Goal: Check status: Check status

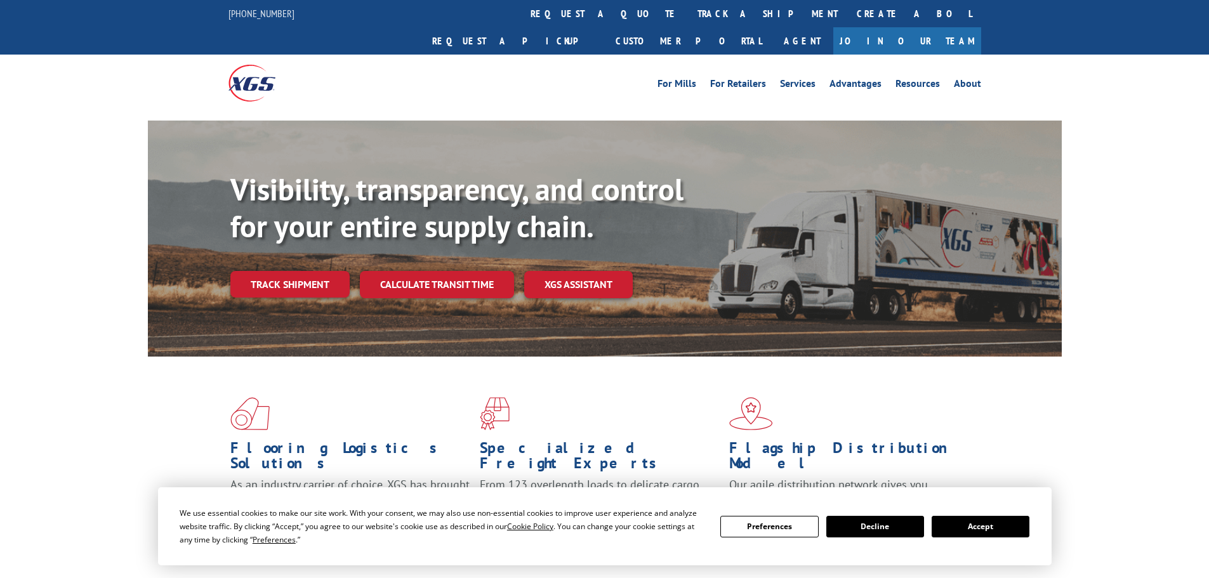
click at [987, 519] on button "Accept" at bounding box center [981, 527] width 98 height 22
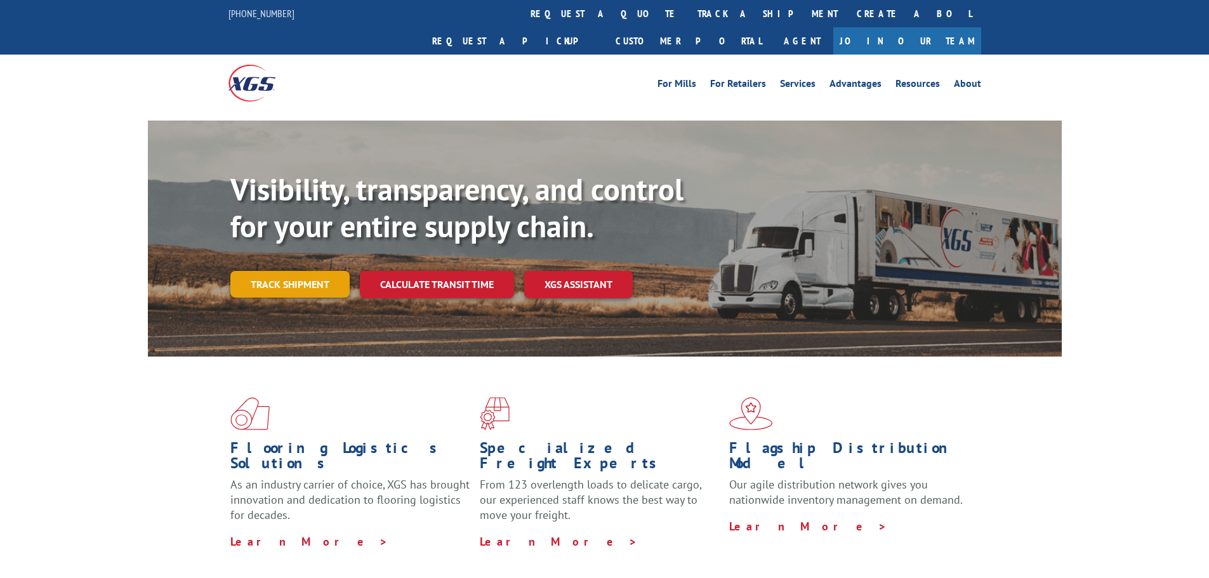
click at [260, 271] on link "Track shipment" at bounding box center [289, 284] width 119 height 27
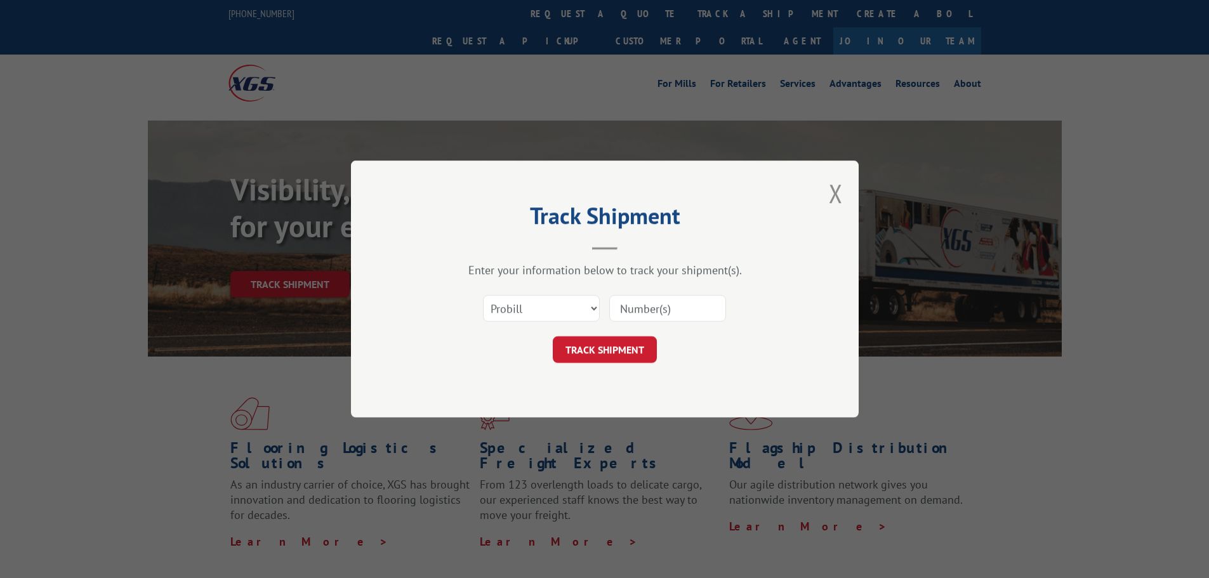
paste input "2830802"
type input "2830802"
click at [579, 352] on button "TRACK SHIPMENT" at bounding box center [605, 349] width 104 height 27
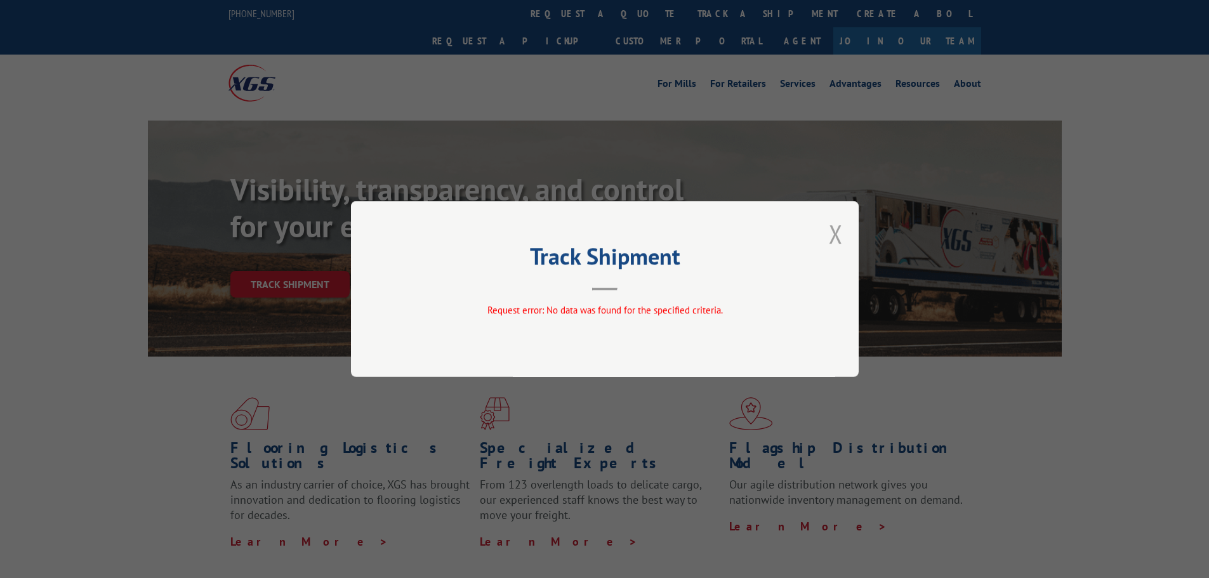
click at [839, 235] on button "Close modal" at bounding box center [836, 234] width 14 height 34
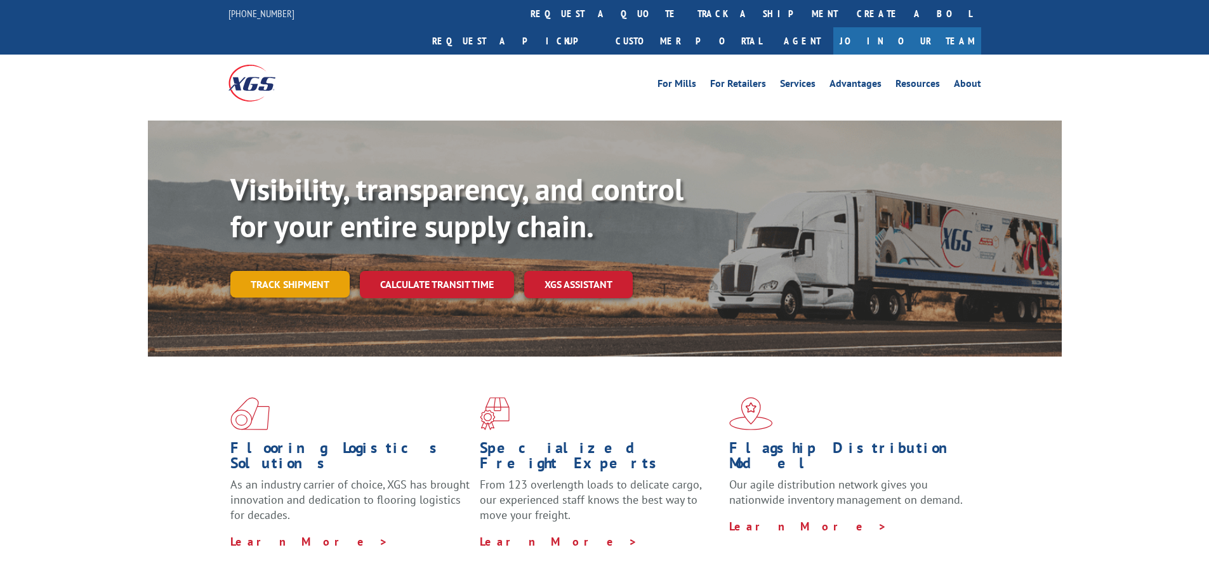
click at [262, 271] on link "Track shipment" at bounding box center [289, 284] width 119 height 27
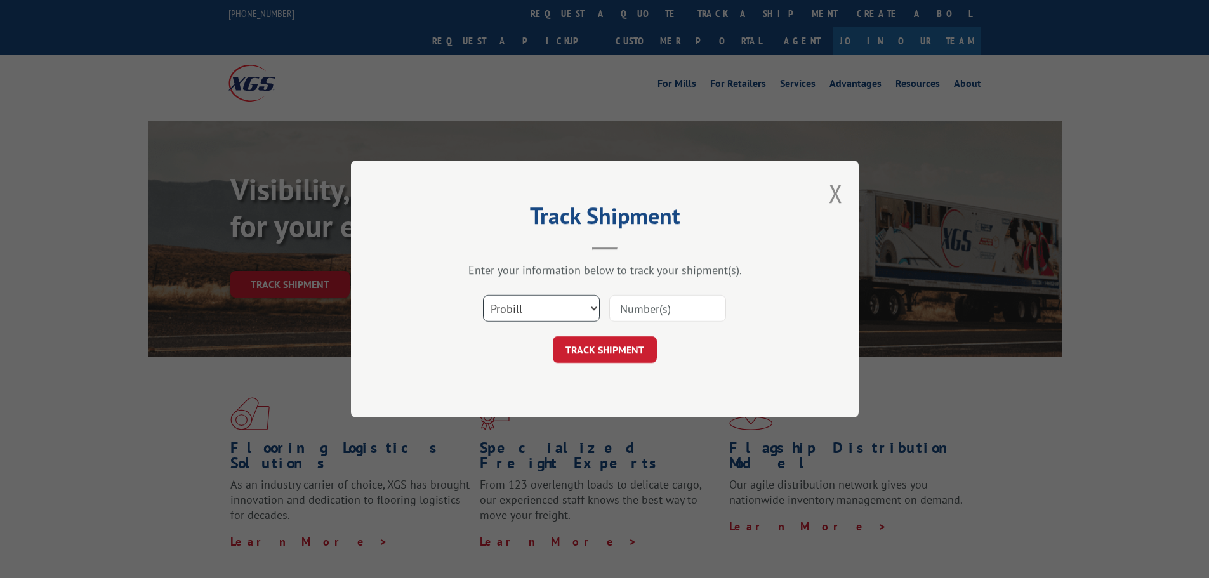
click at [569, 312] on select "Select category... Probill BOL PO" at bounding box center [541, 308] width 117 height 27
select select "bol"
click at [483, 295] on select "Select category... Probill BOL PO" at bounding box center [541, 308] width 117 height 27
paste input "2830802"
type input "2830802"
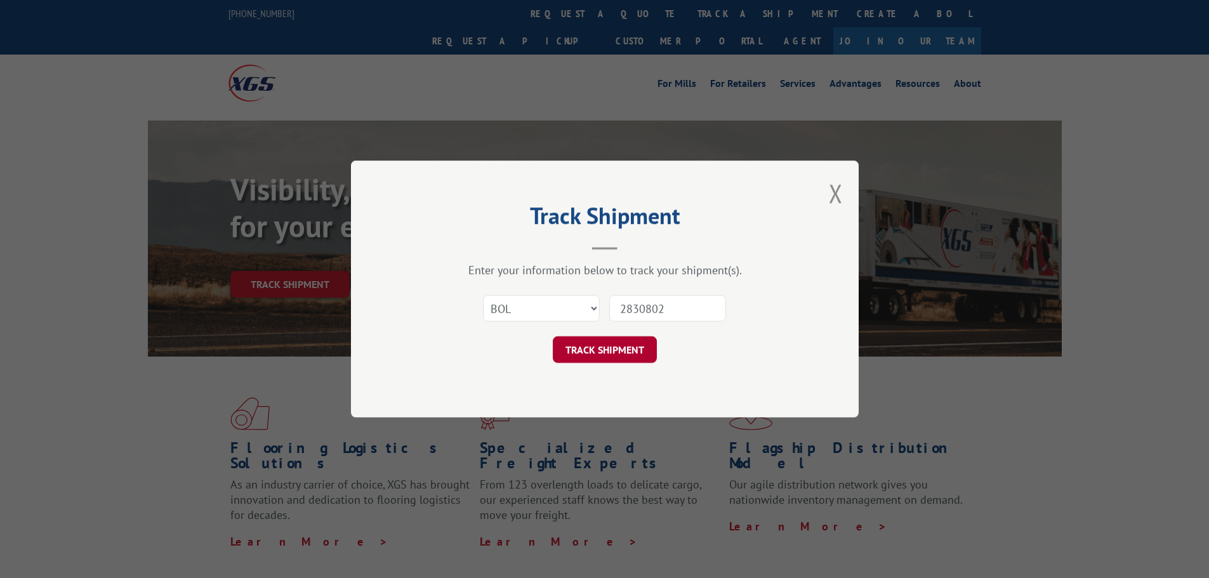
click at [568, 350] on button "TRACK SHIPMENT" at bounding box center [605, 349] width 104 height 27
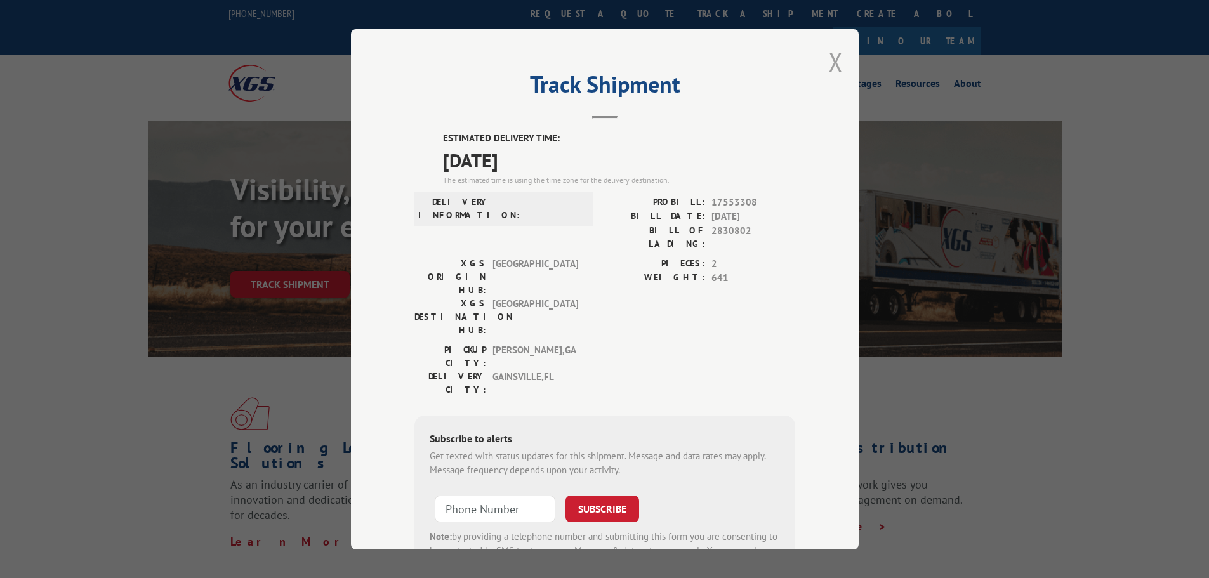
click at [833, 72] on button "Close modal" at bounding box center [836, 62] width 14 height 34
